Goal: Check status

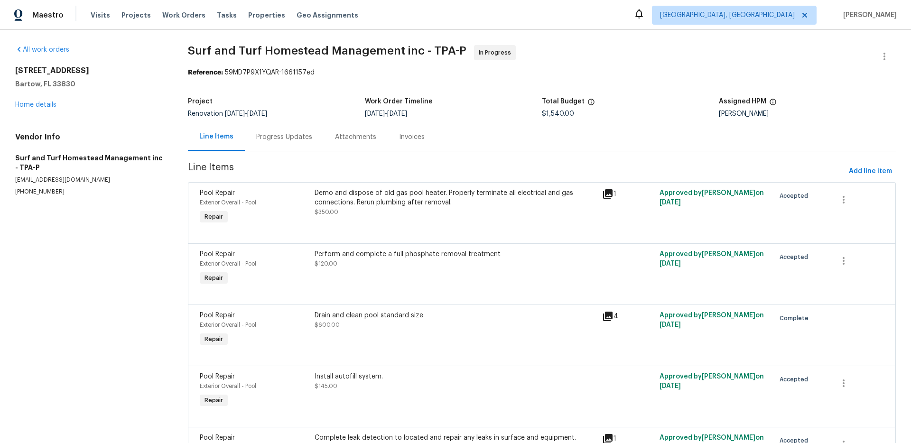
click at [267, 136] on div "Progress Updates" at bounding box center [284, 136] width 56 height 9
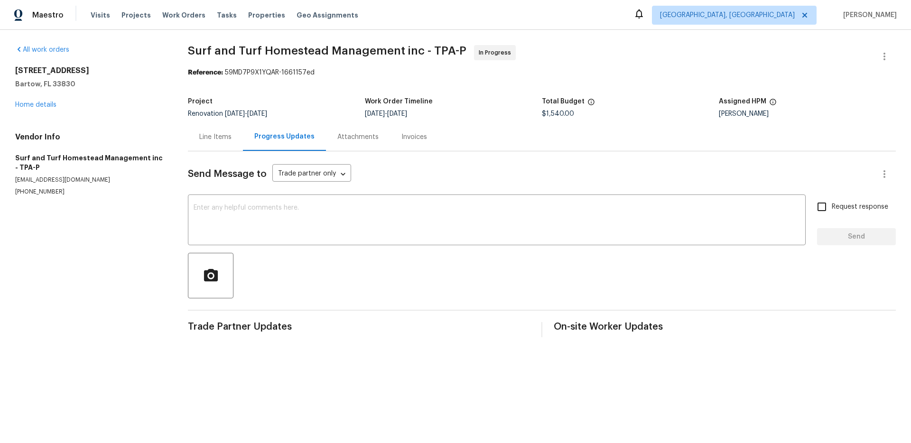
click at [201, 134] on div "Line Items" at bounding box center [215, 136] width 32 height 9
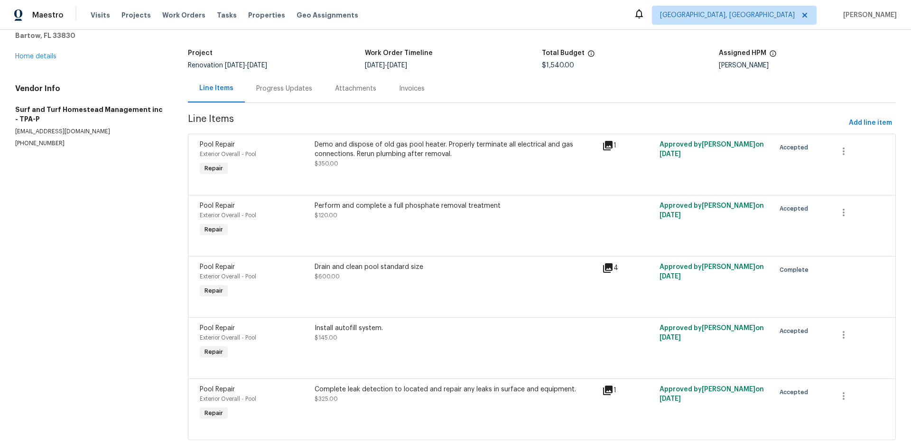
scroll to position [73, 0]
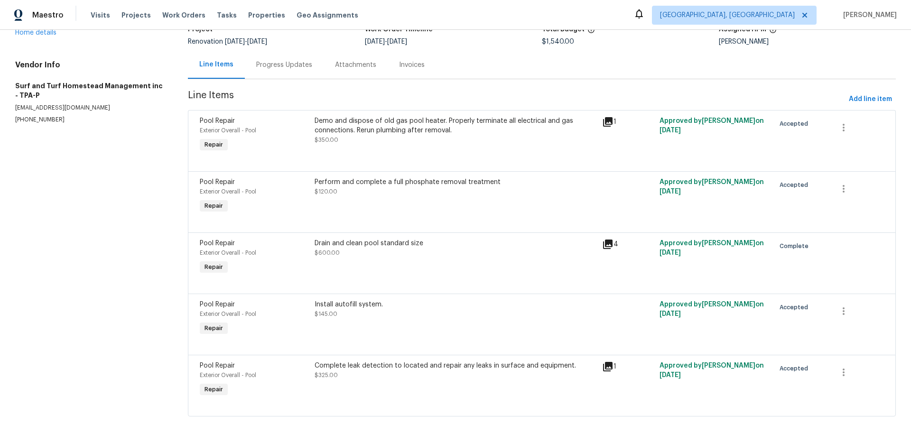
click at [418, 126] on div "Demo and dispose of old gas pool heater. Properly terminate all electrical and …" at bounding box center [456, 125] width 282 height 19
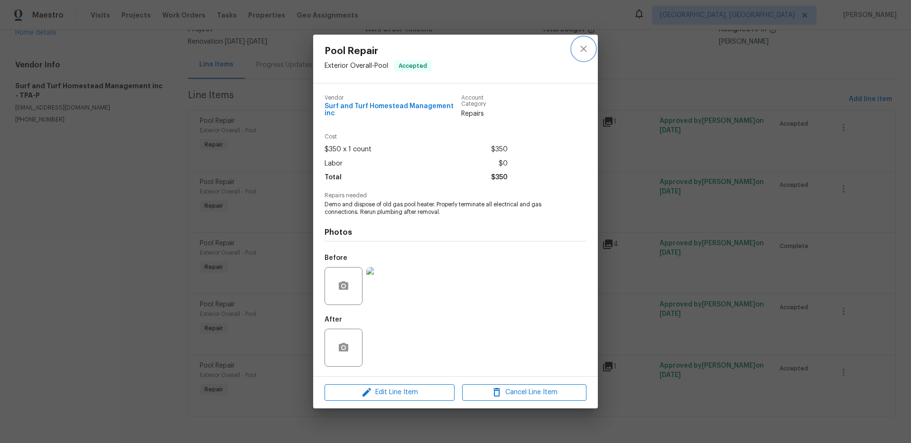
click at [588, 51] on icon "close" at bounding box center [583, 48] width 11 height 11
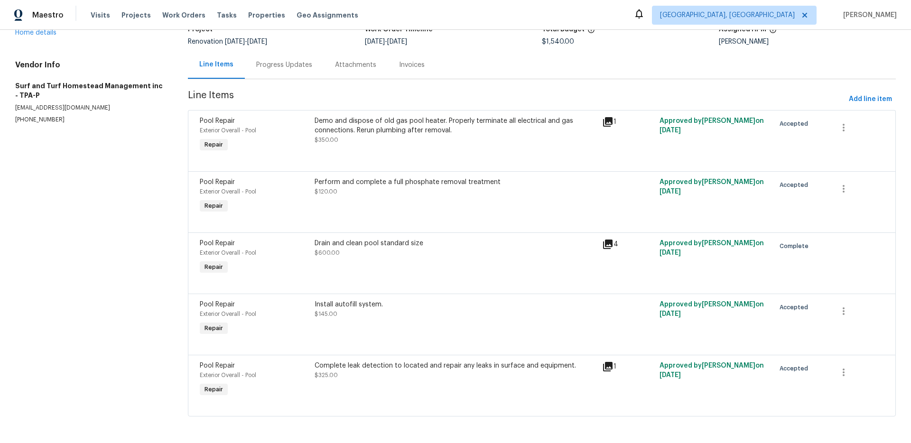
click at [275, 67] on div "Progress Updates" at bounding box center [284, 64] width 56 height 9
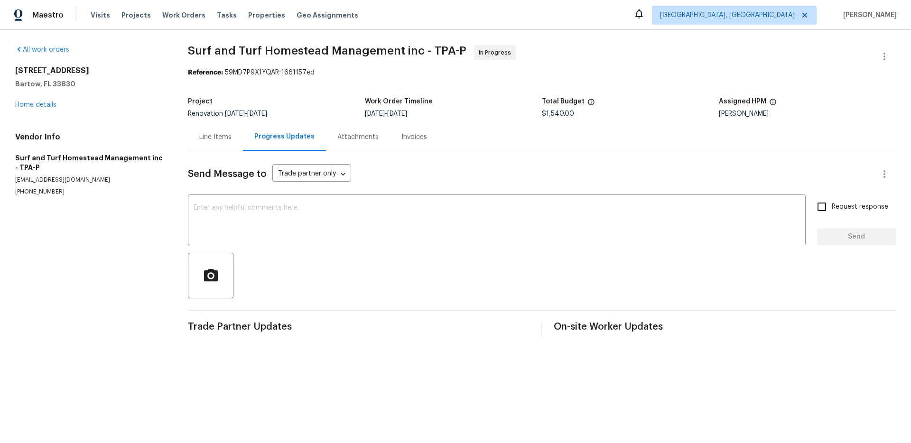
click at [216, 139] on div "Line Items" at bounding box center [215, 136] width 32 height 9
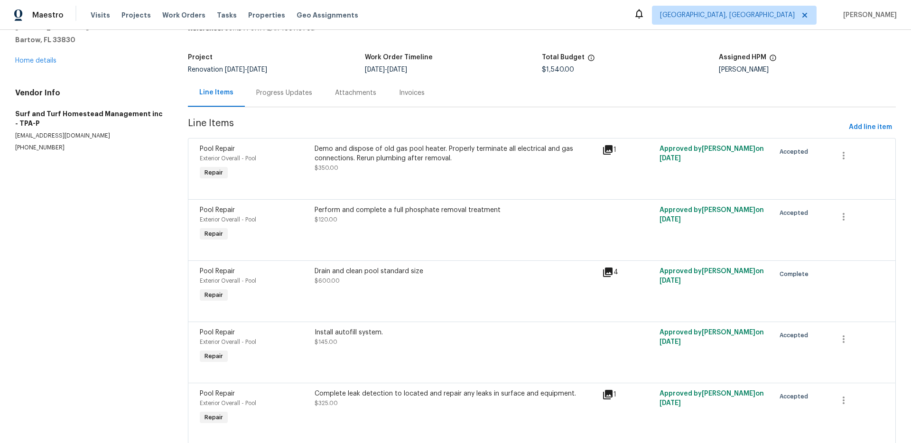
scroll to position [73, 0]
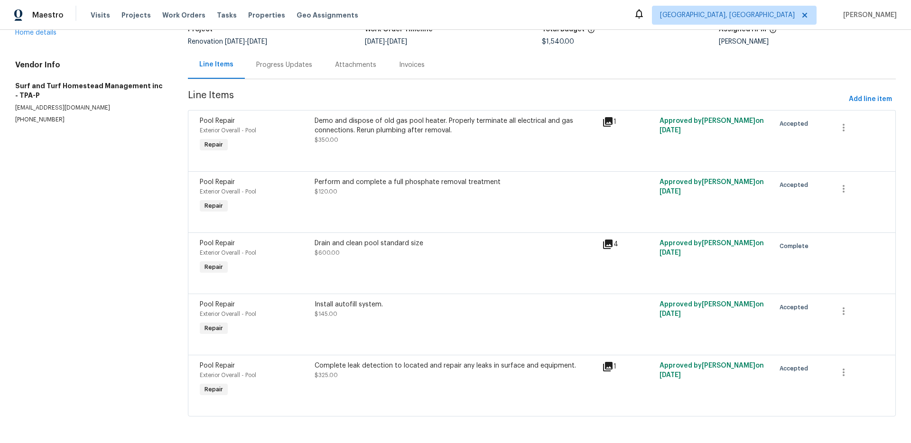
click at [388, 245] on div "Drain and clean pool standard size" at bounding box center [456, 243] width 282 height 9
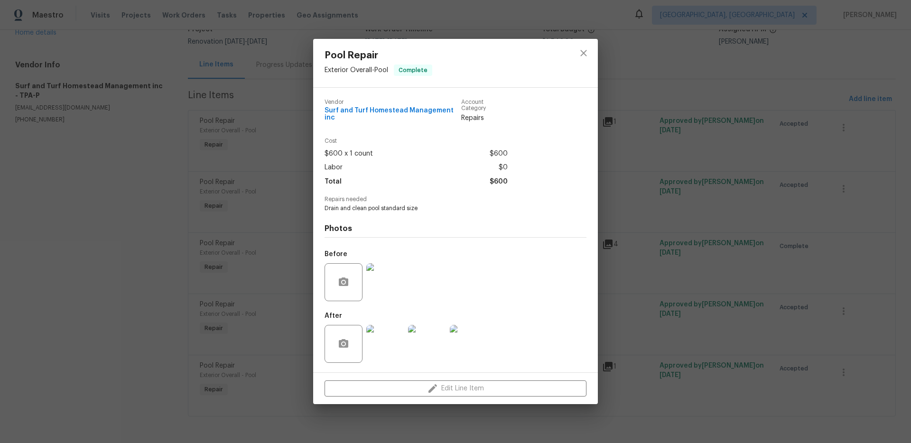
click at [389, 285] on img at bounding box center [385, 282] width 38 height 38
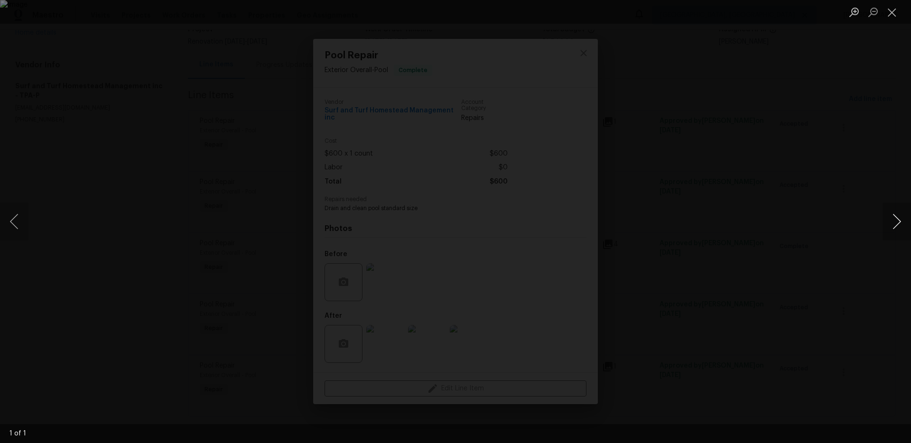
click at [894, 220] on button "Next image" at bounding box center [897, 222] width 28 height 38
click at [900, 223] on button "Next image" at bounding box center [897, 222] width 28 height 38
click at [779, 237] on div "Lightbox" at bounding box center [455, 221] width 911 height 443
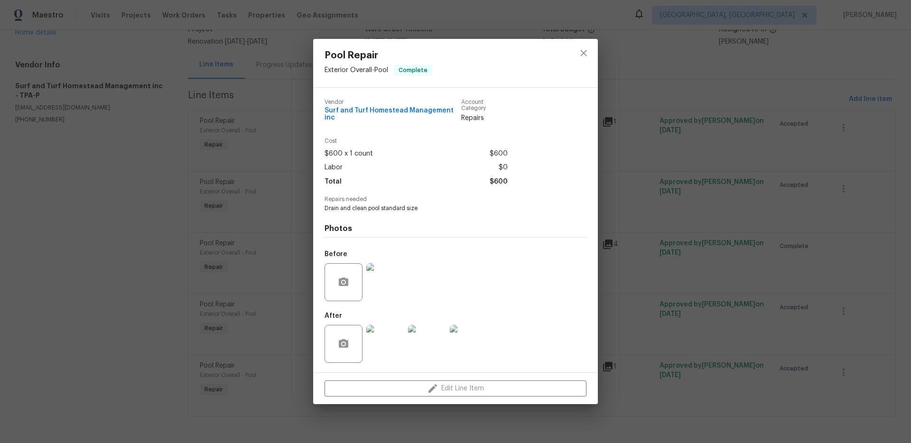
click at [397, 333] on img at bounding box center [385, 344] width 38 height 38
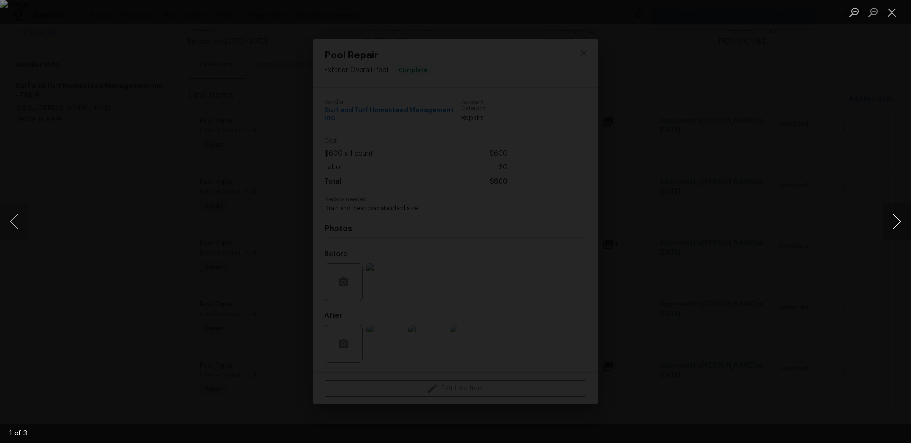
click at [892, 223] on button "Next image" at bounding box center [897, 222] width 28 height 38
click at [857, 222] on div "Lightbox" at bounding box center [455, 221] width 911 height 443
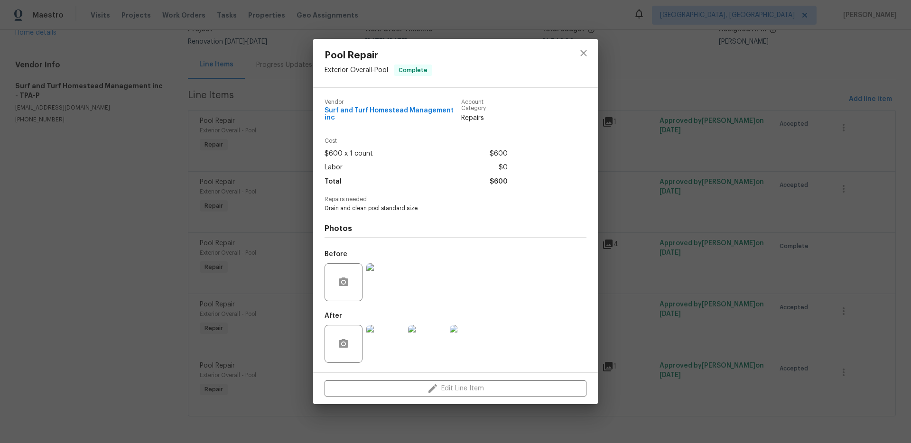
click at [669, 205] on div "Pool Repair Exterior Overall - Pool Complete Vendor Surf and Turf Homestead Man…" at bounding box center [455, 221] width 911 height 443
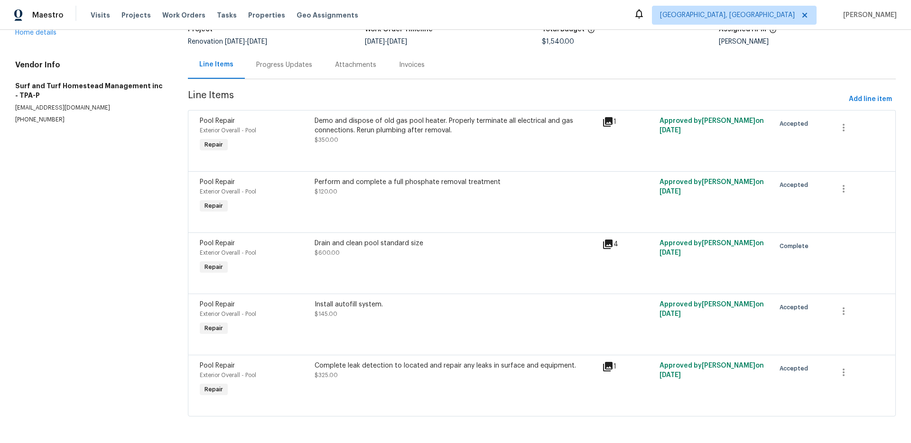
click at [608, 369] on icon at bounding box center [607, 366] width 11 height 11
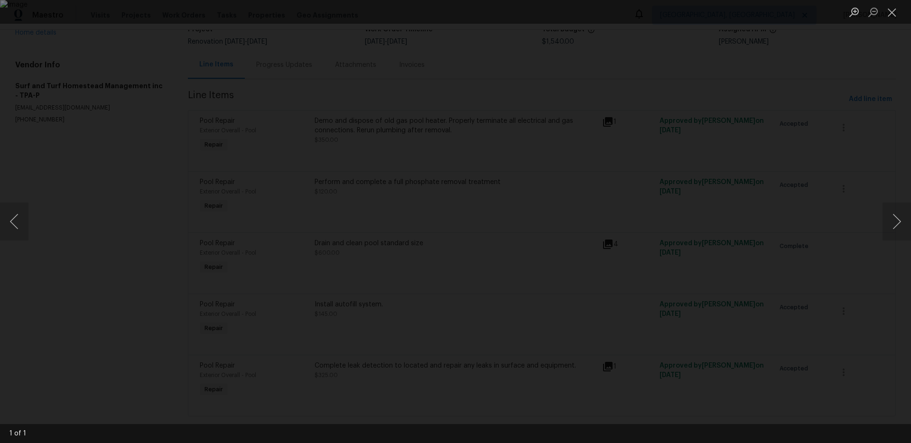
click at [789, 308] on div "Lightbox" at bounding box center [455, 221] width 911 height 443
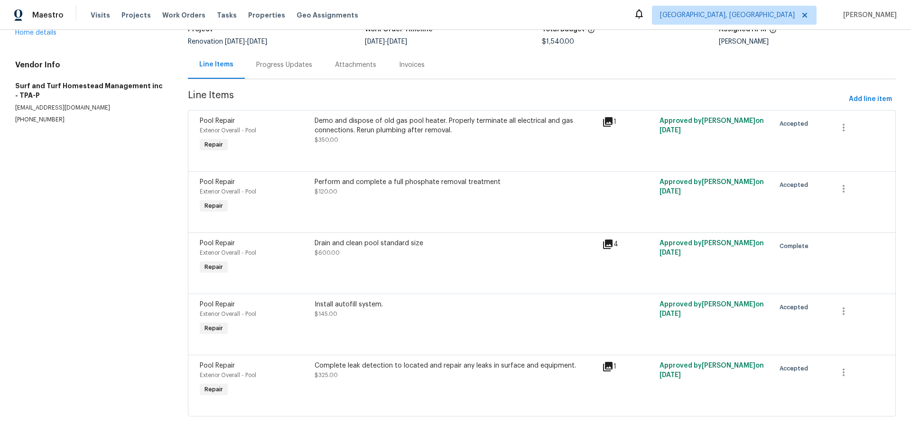
scroll to position [0, 0]
